Goal: Task Accomplishment & Management: Complete application form

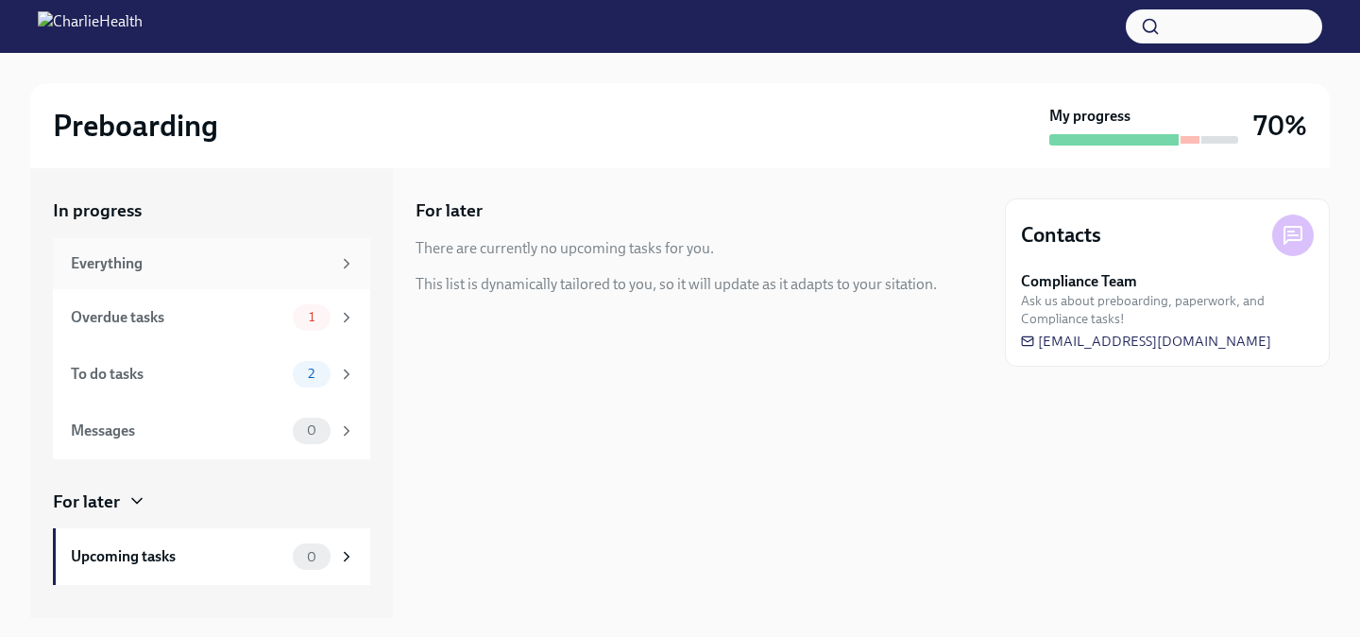
scroll to position [21, 0]
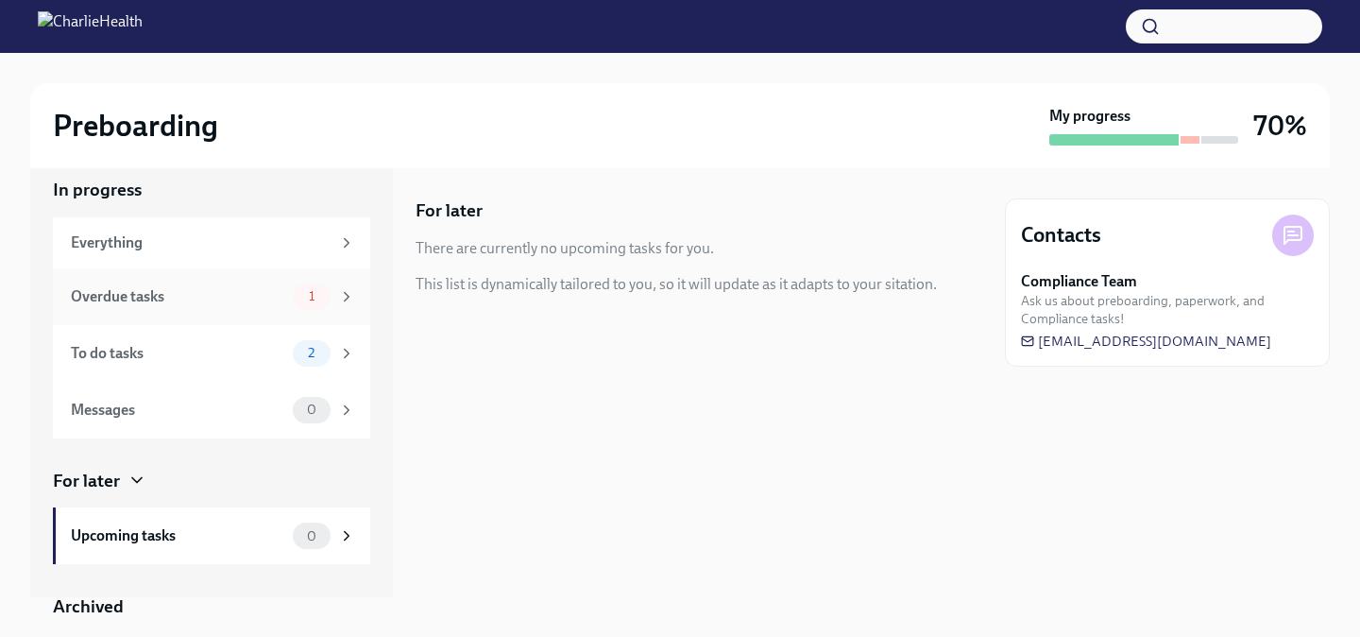
click at [219, 296] on div "Overdue tasks" at bounding box center [178, 296] width 214 height 21
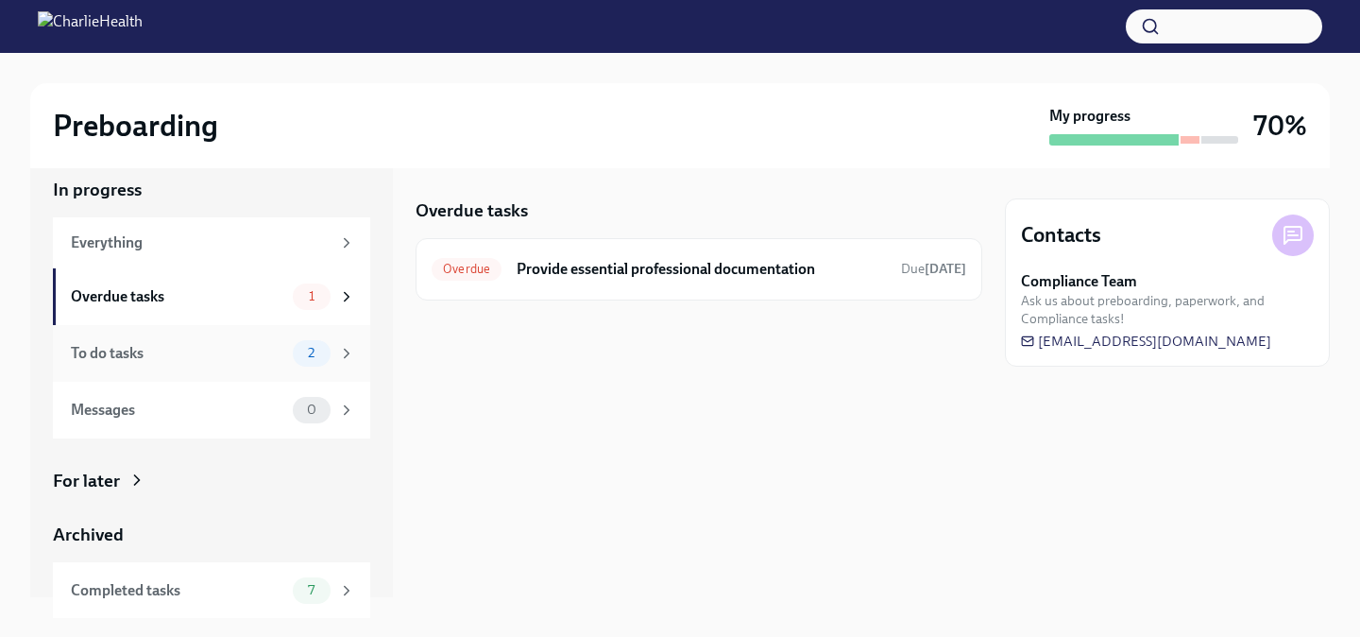
click at [277, 353] on div "To do tasks" at bounding box center [178, 353] width 214 height 21
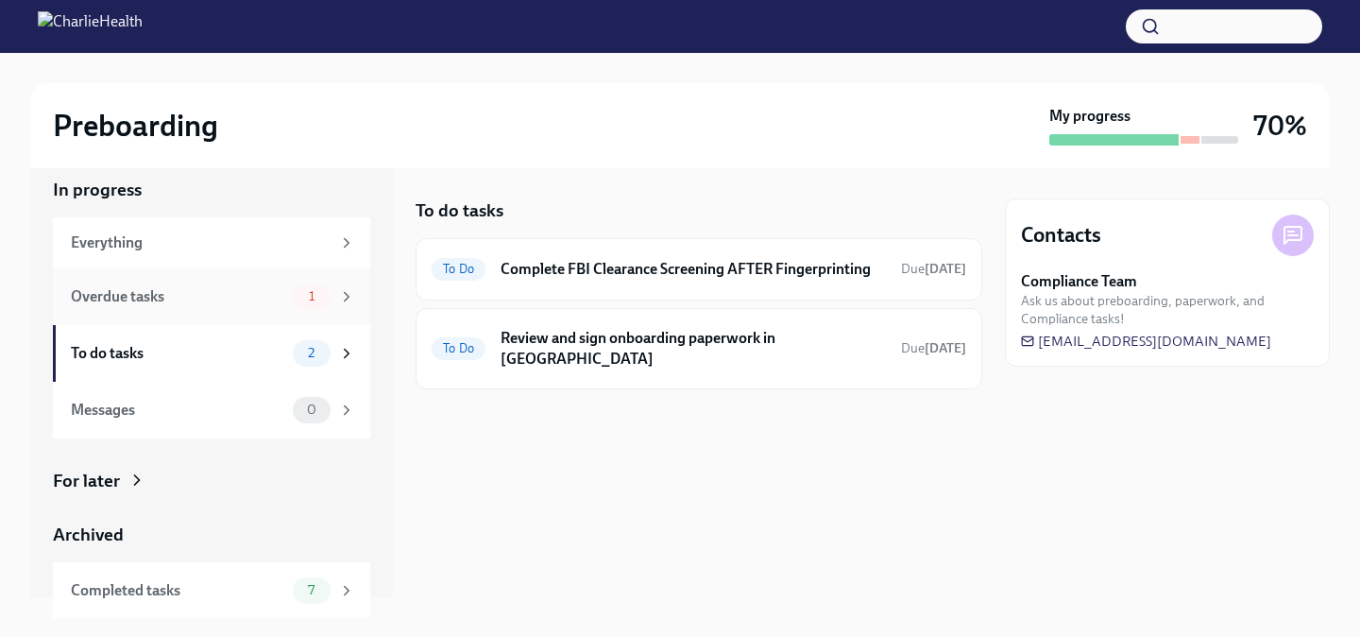
click at [287, 302] on div "Overdue tasks 1" at bounding box center [213, 296] width 284 height 26
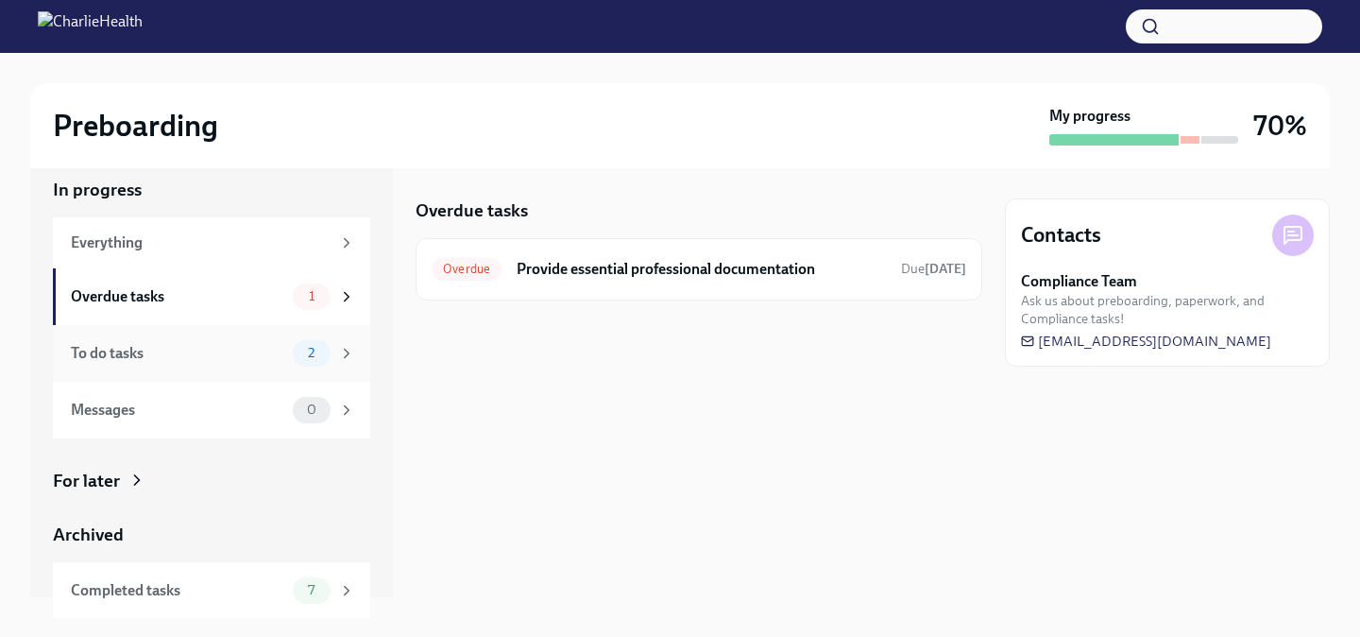
click at [296, 345] on div "2" at bounding box center [312, 353] width 38 height 26
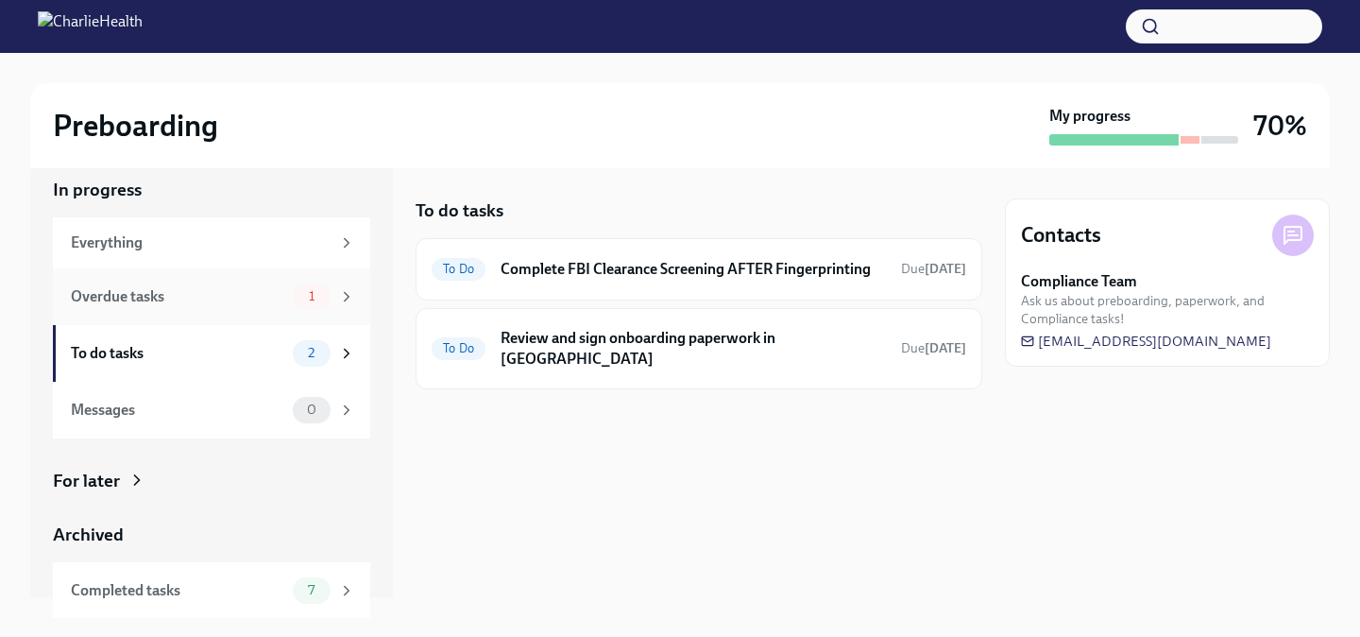
click at [312, 302] on span "1" at bounding box center [311, 296] width 28 height 14
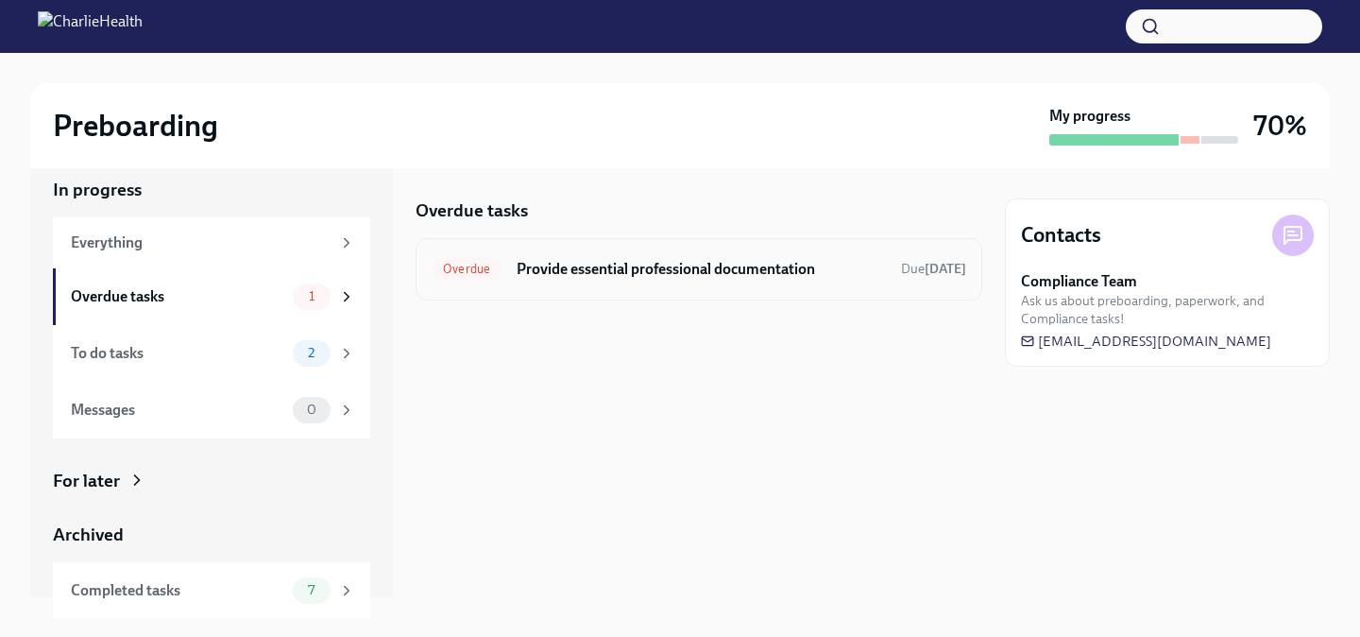
click at [716, 279] on div "Overdue Provide essential professional documentation Due [DATE]" at bounding box center [699, 269] width 535 height 30
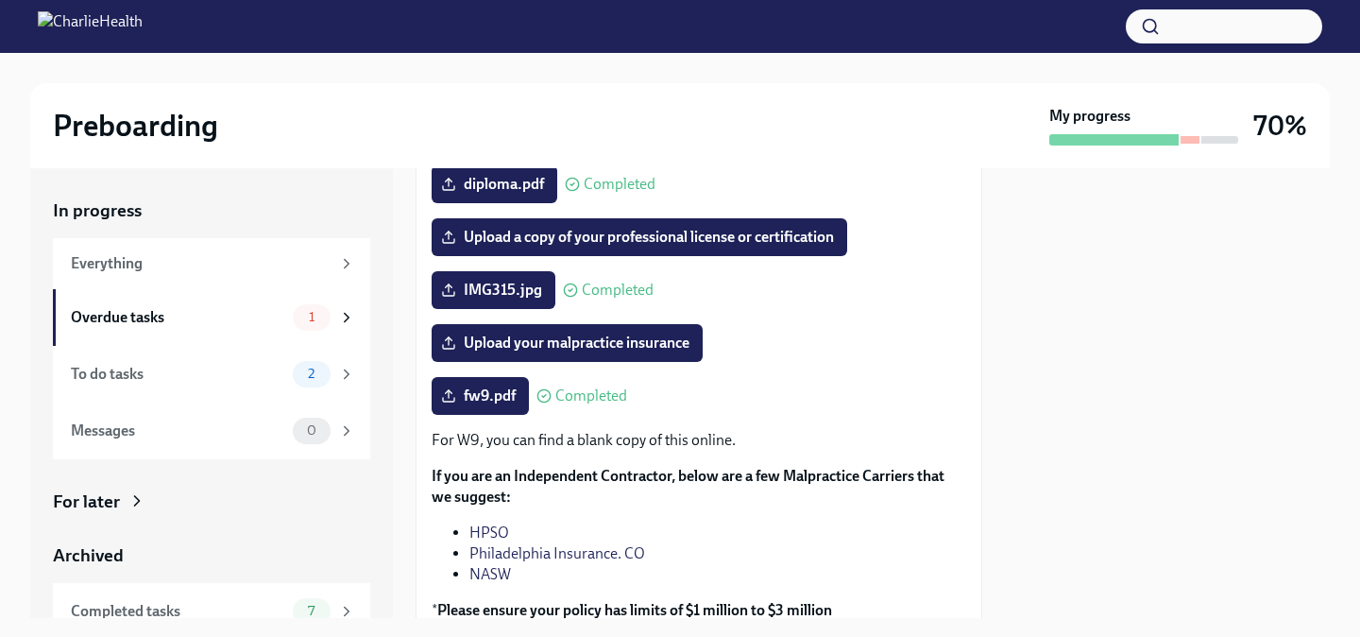
scroll to position [348, 0]
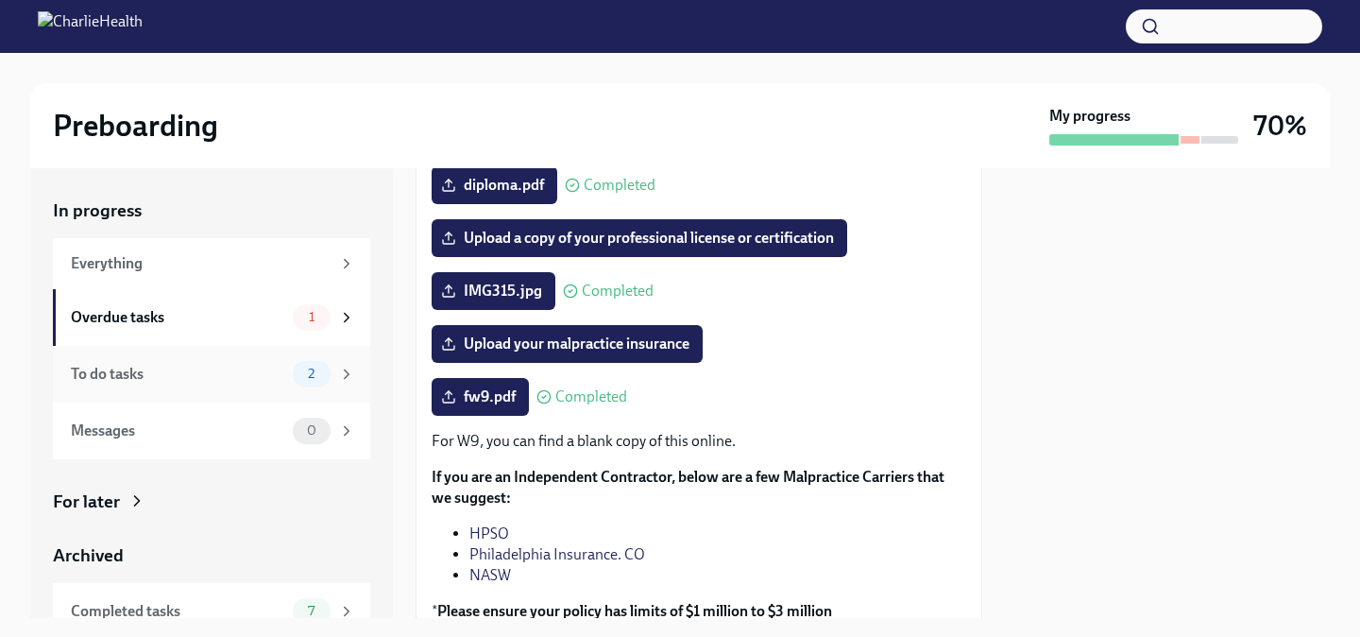
click at [246, 378] on div "To do tasks" at bounding box center [178, 374] width 214 height 21
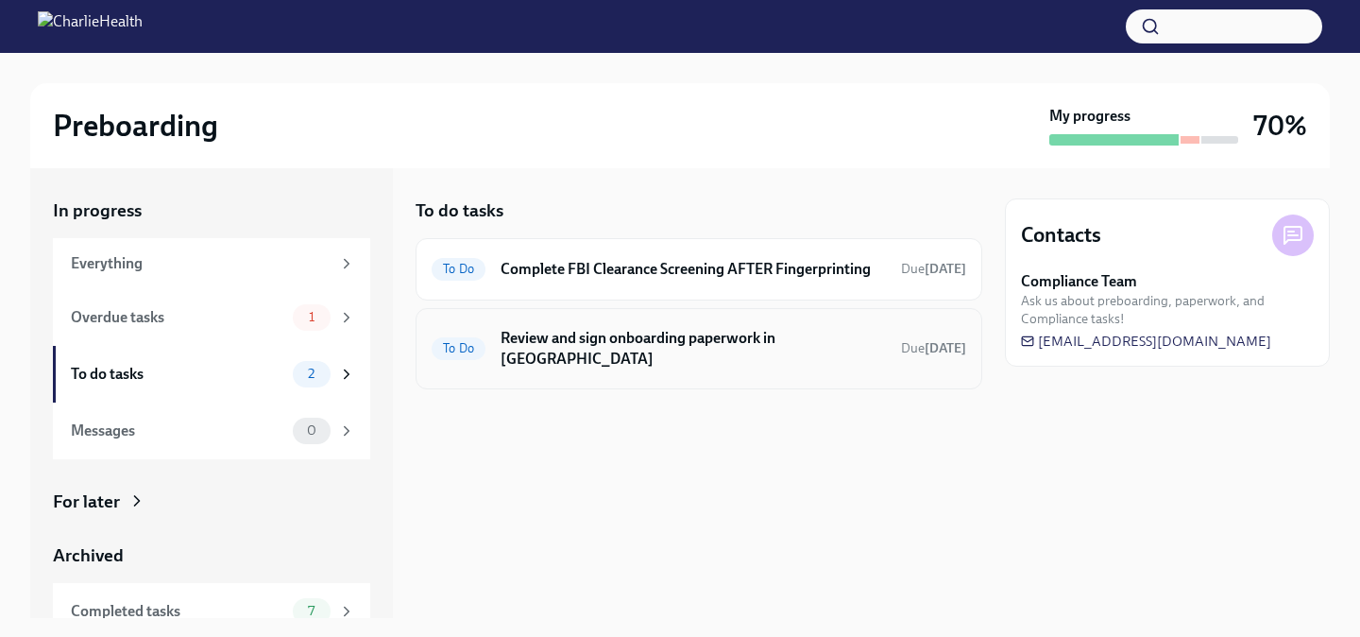
click at [575, 347] on h6 "Review and sign onboarding paperwork in [GEOGRAPHIC_DATA]" at bounding box center [693, 349] width 385 height 42
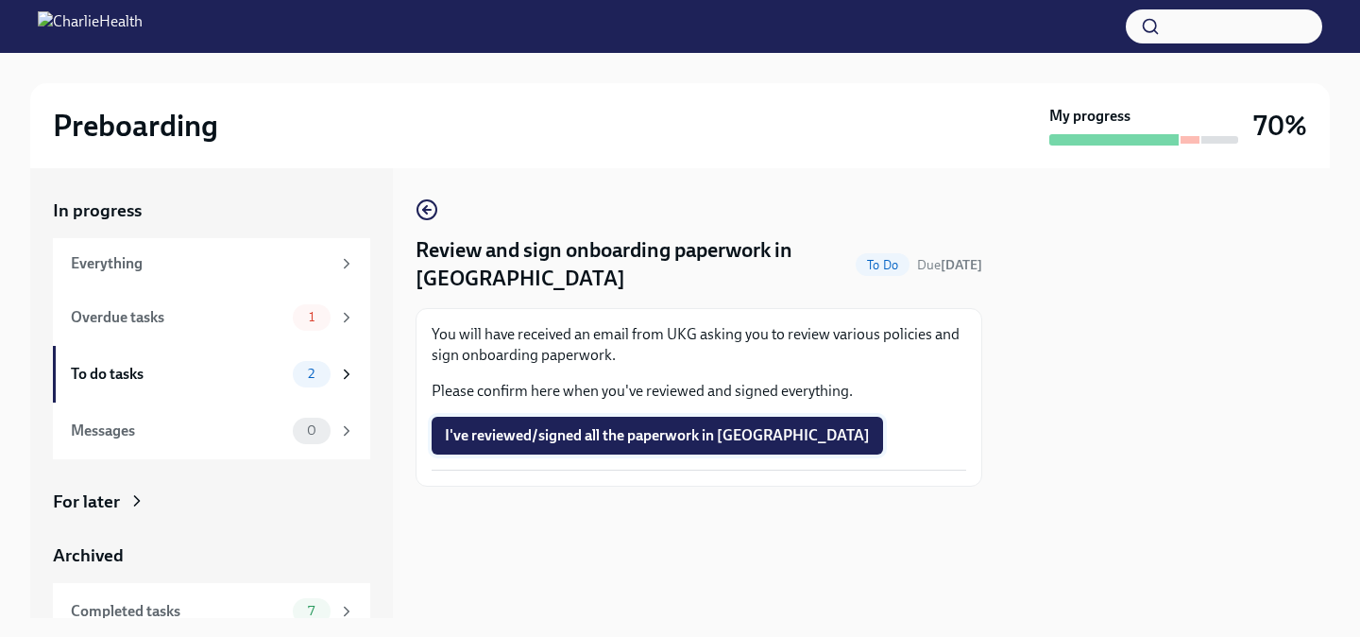
click at [595, 418] on button "I've reviewed/signed all the paperwork in [GEOGRAPHIC_DATA]" at bounding box center [657, 435] width 451 height 38
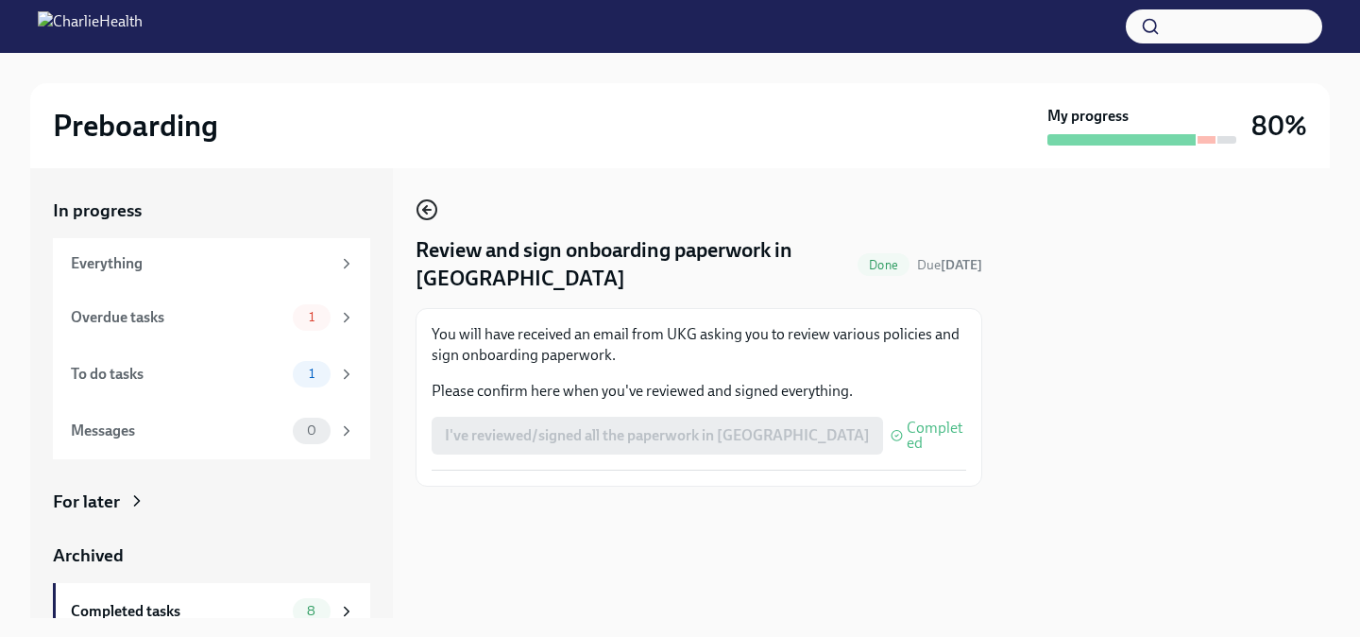
click at [423, 214] on icon "button" at bounding box center [427, 209] width 23 height 23
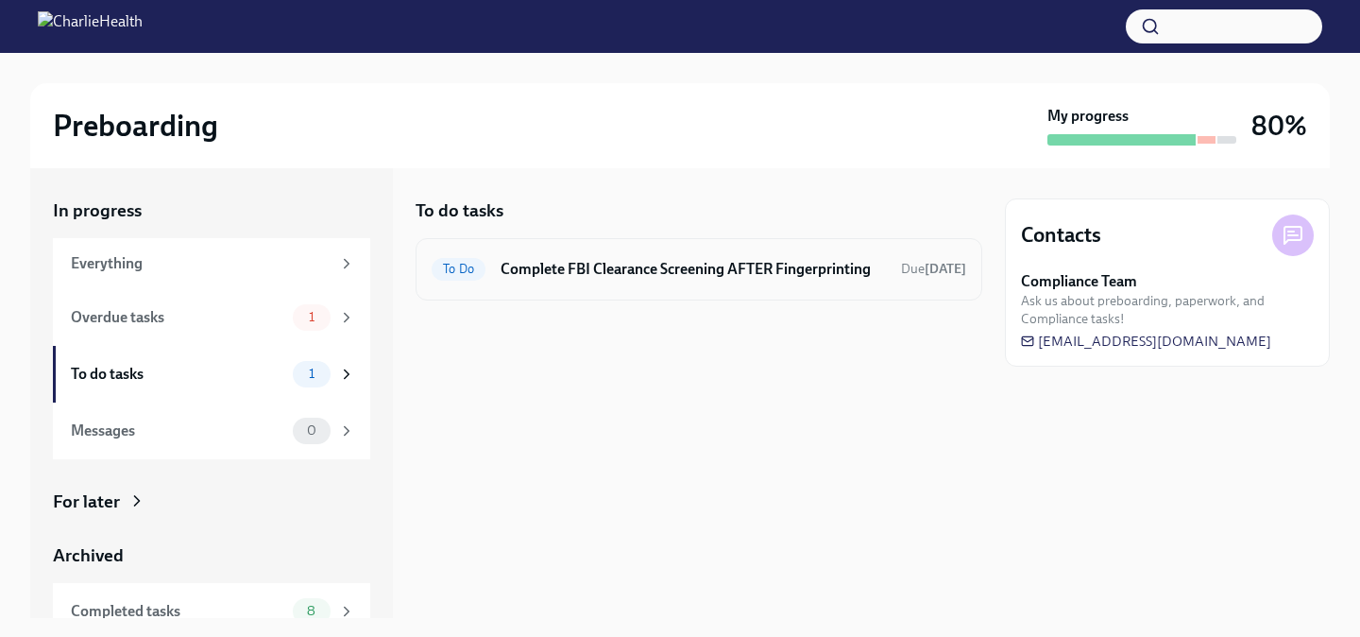
click at [541, 271] on h6 "Complete FBI Clearance Screening AFTER Fingerprinting" at bounding box center [693, 269] width 385 height 21
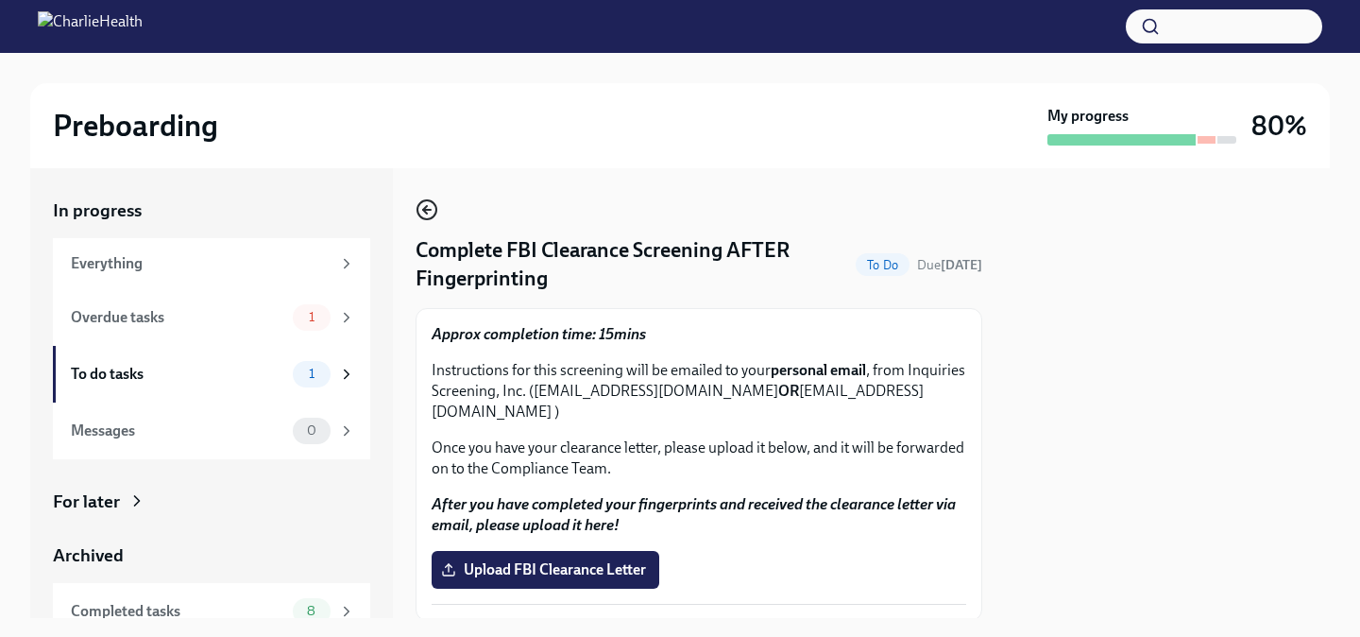
click at [429, 209] on icon "button" at bounding box center [427, 209] width 23 height 23
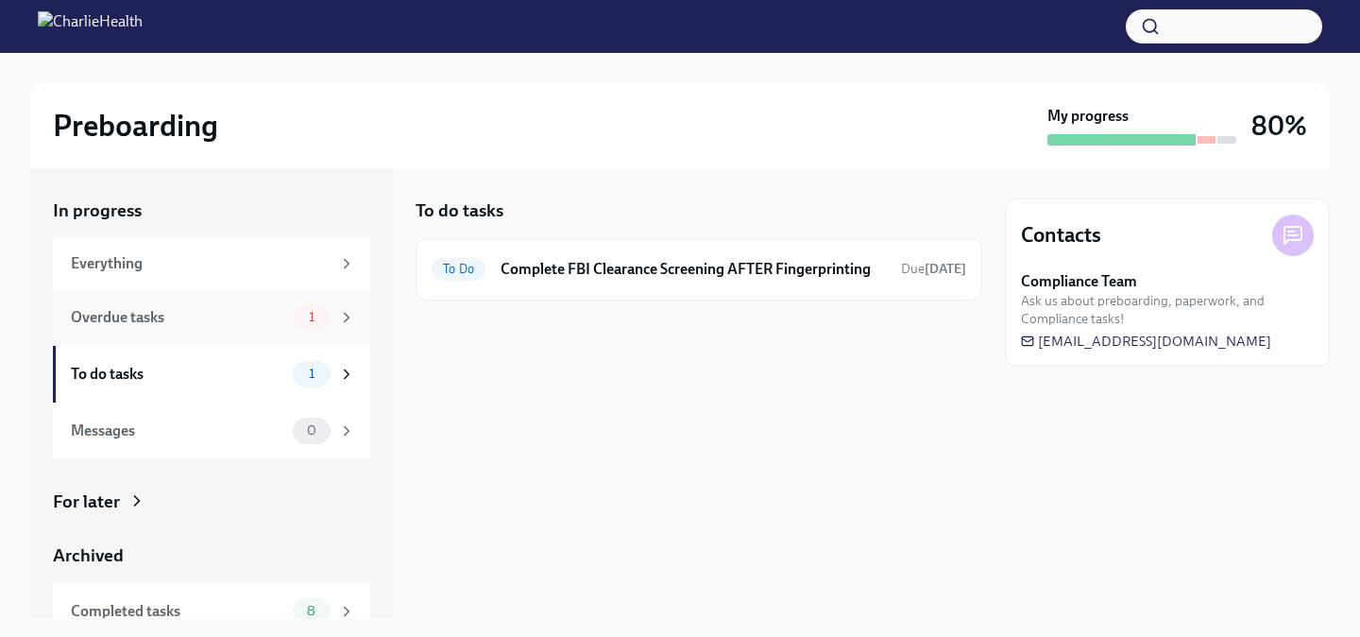
click at [282, 322] on div "Overdue tasks" at bounding box center [178, 317] width 214 height 21
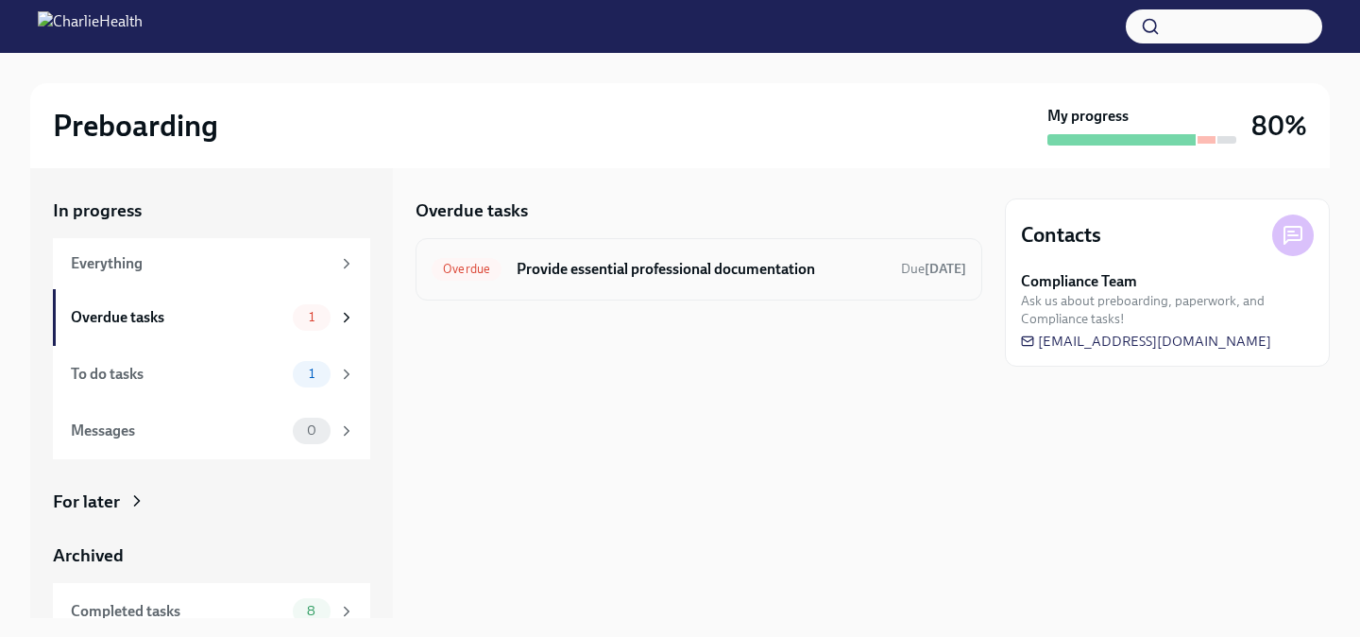
click at [609, 280] on div "Overdue Provide essential professional documentation Due [DATE]" at bounding box center [699, 269] width 535 height 30
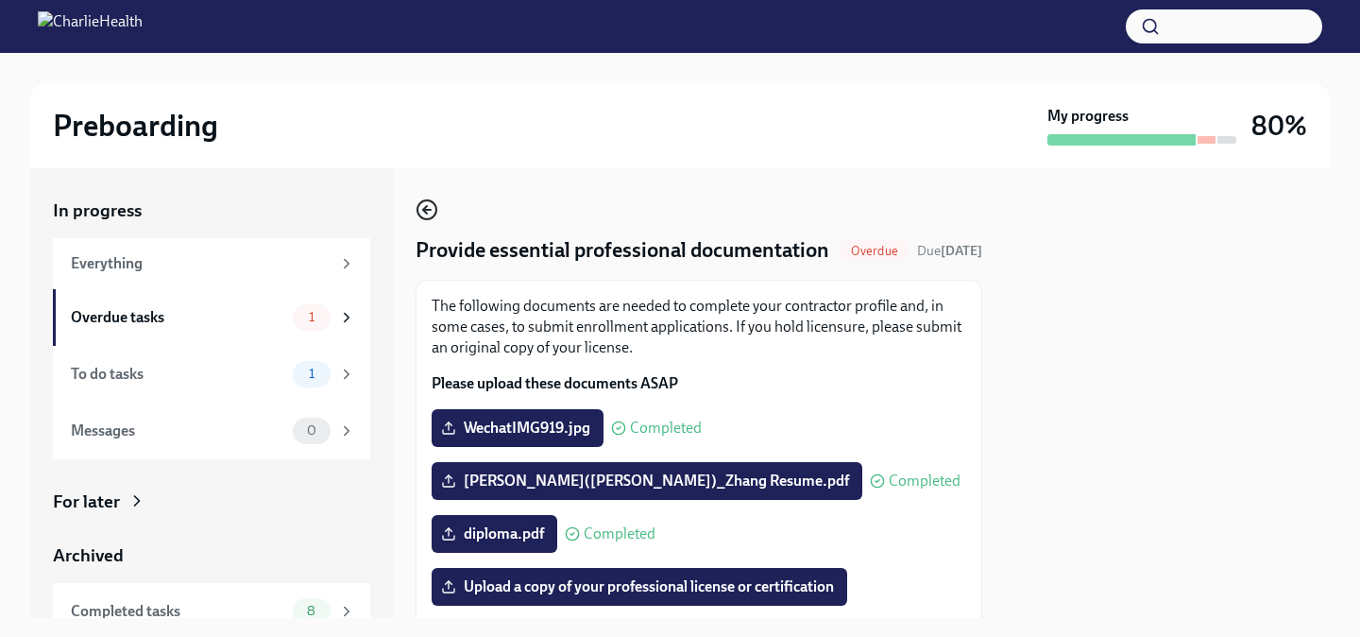
click at [433, 210] on icon "button" at bounding box center [427, 209] width 23 height 23
